Goal: Check status: Check status

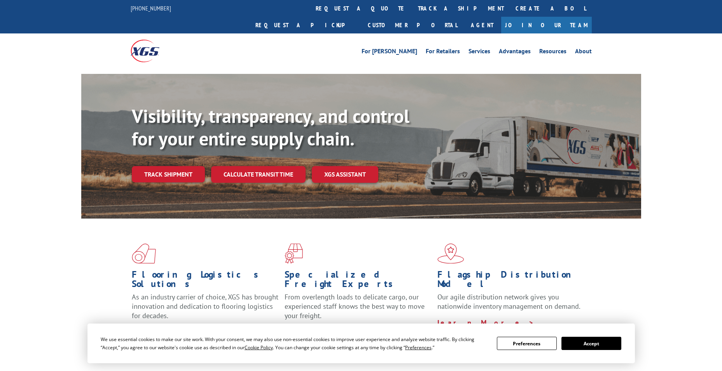
scroll to position [155, 0]
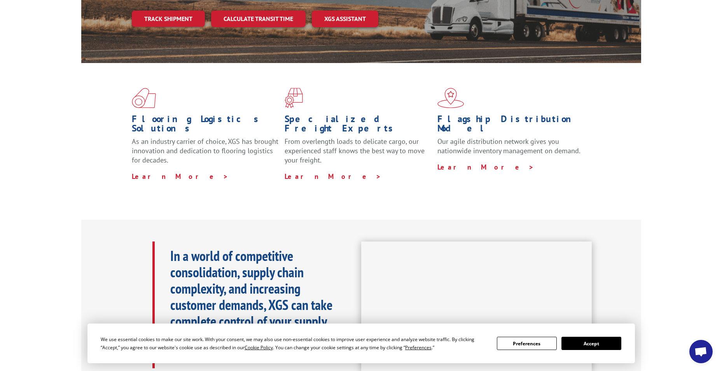
click at [594, 342] on button "Accept" at bounding box center [591, 343] width 60 height 13
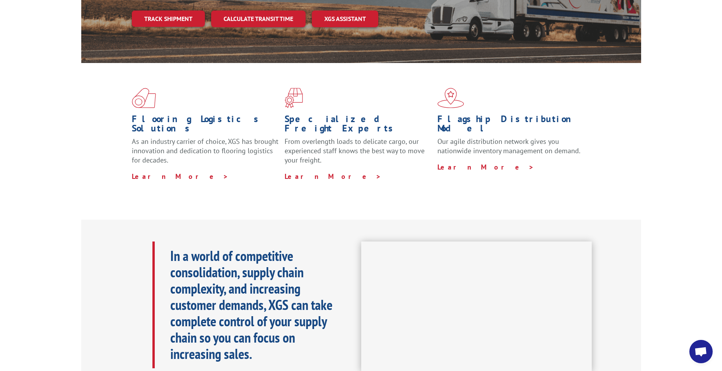
scroll to position [39, 0]
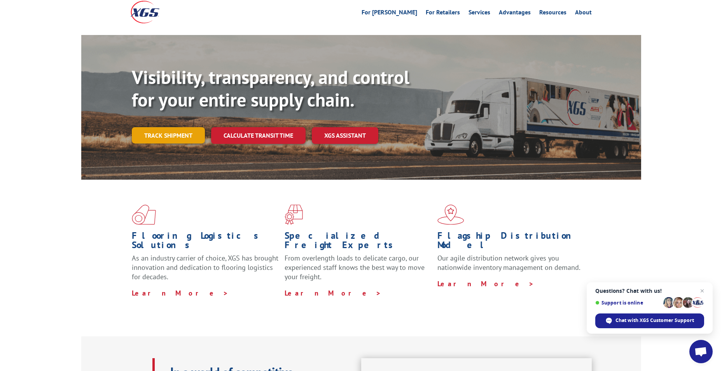
click at [159, 127] on link "Track shipment" at bounding box center [168, 135] width 73 height 16
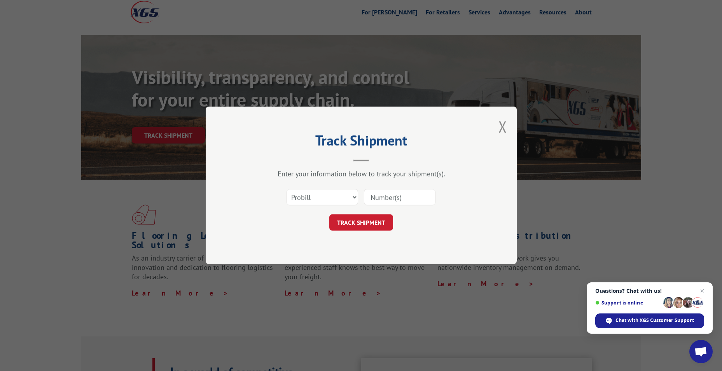
click at [404, 203] on input at bounding box center [400, 197] width 72 height 16
type input "0"
click at [351, 197] on select "Select category... Probill BOL PO" at bounding box center [322, 197] width 72 height 16
select select "bol"
click at [286, 189] on select "Select category... Probill BOL PO" at bounding box center [322, 197] width 72 height 16
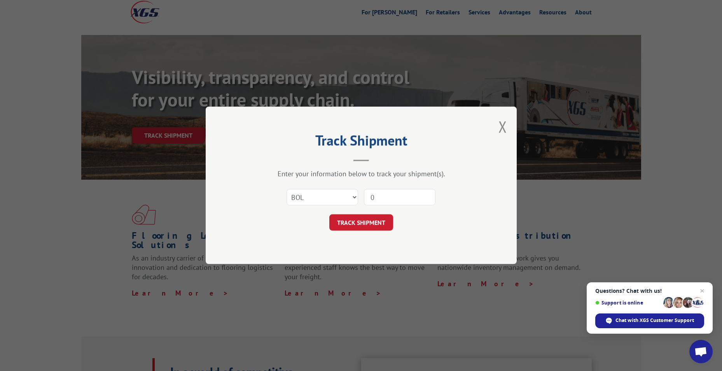
click at [388, 201] on input "0" at bounding box center [400, 197] width 72 height 16
type input "0055246292"
click button "TRACK SHIPMENT" at bounding box center [361, 223] width 64 height 16
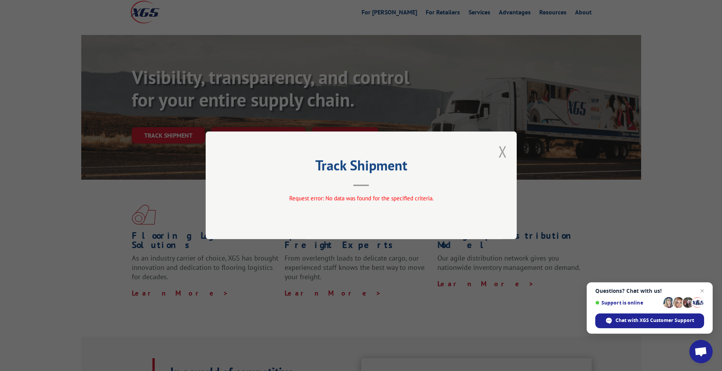
click at [506, 153] on button "Close modal" at bounding box center [502, 151] width 9 height 21
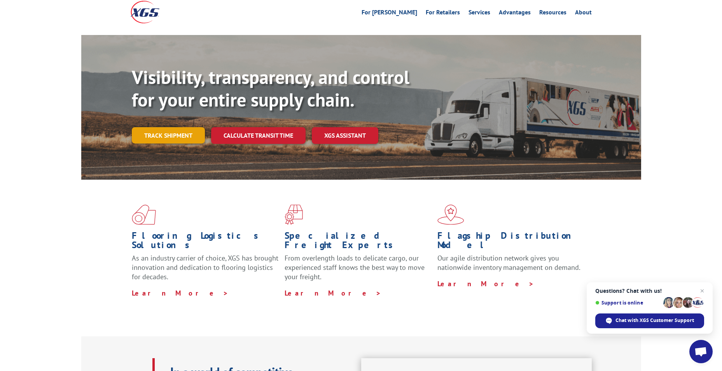
click at [169, 127] on link "Track shipment" at bounding box center [168, 135] width 73 height 16
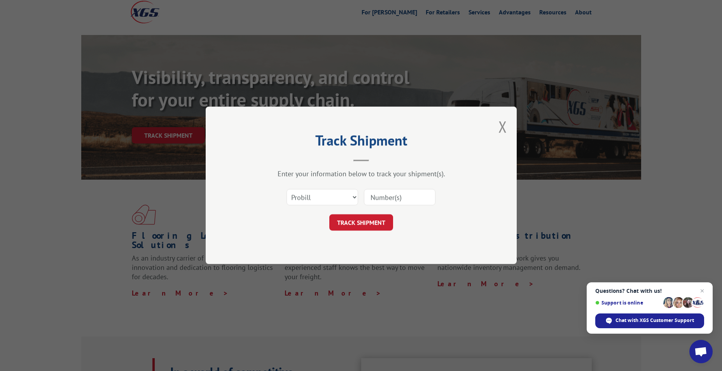
click at [393, 199] on input at bounding box center [400, 197] width 72 height 16
type input "0"
type input "0055246292"
click at [361, 222] on button "TRACK SHIPMENT" at bounding box center [361, 223] width 64 height 16
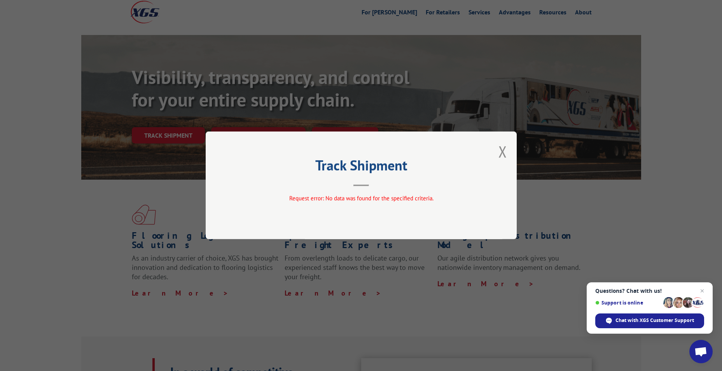
click at [327, 195] on span "Request error: No data was found for the specified criteria." at bounding box center [361, 198] width 144 height 7
drag, startPoint x: 506, startPoint y: 152, endPoint x: 503, endPoint y: 156, distance: 4.4
click at [503, 156] on div "Track Shipment Request error: No data was found for the specified criteria." at bounding box center [361, 185] width 311 height 108
drag, startPoint x: 503, startPoint y: 156, endPoint x: 499, endPoint y: 155, distance: 4.3
click at [499, 155] on button "Close modal" at bounding box center [502, 151] width 9 height 21
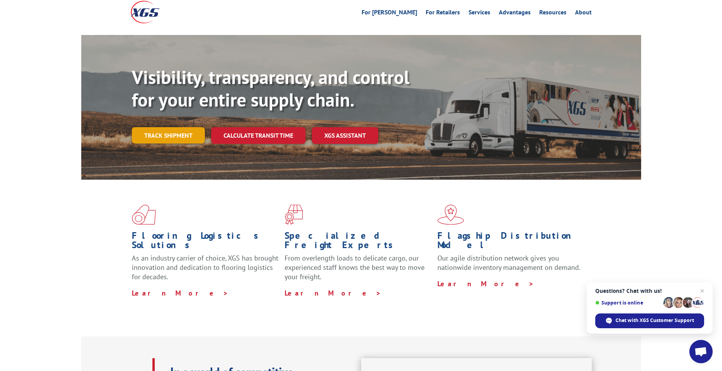
click at [182, 127] on link "Track shipment" at bounding box center [168, 135] width 73 height 16
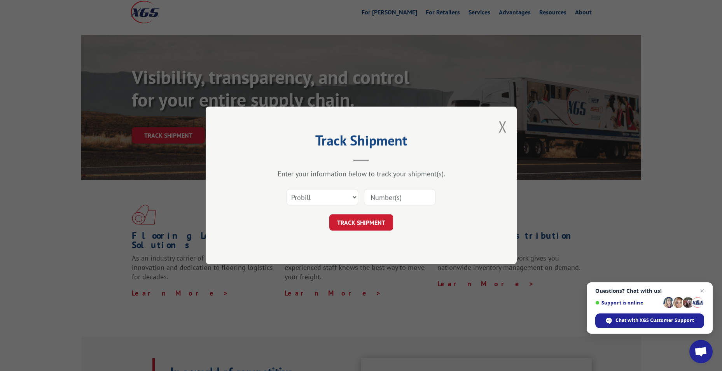
click at [381, 198] on input at bounding box center [400, 197] width 72 height 16
drag, startPoint x: 353, startPoint y: 196, endPoint x: 348, endPoint y: 196, distance: 4.7
click at [348, 196] on div "Select category... Probill BOL PO 0055246292" at bounding box center [360, 198] width 233 height 26
type input "55246292"
click at [316, 201] on select "Select category... Probill BOL PO" at bounding box center [322, 197] width 72 height 16
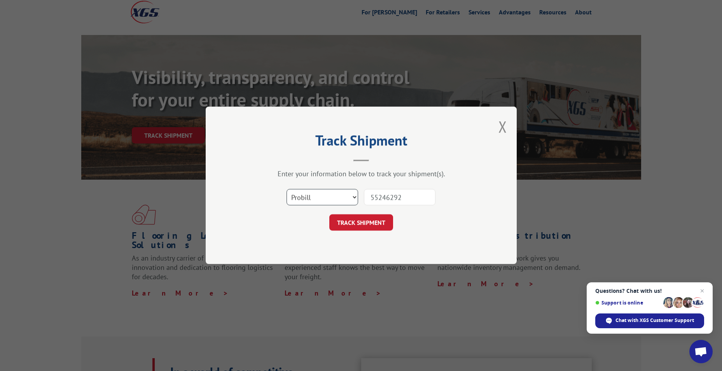
select select "bol"
click at [286, 189] on select "Select category... Probill BOL PO" at bounding box center [322, 197] width 72 height 16
click at [367, 224] on button "TRACK SHIPMENT" at bounding box center [361, 223] width 64 height 16
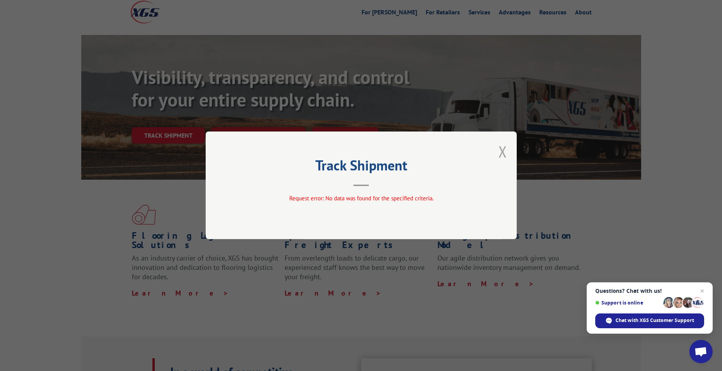
click at [501, 157] on button "Close modal" at bounding box center [502, 151] width 9 height 21
